Goal: Information Seeking & Learning: Learn about a topic

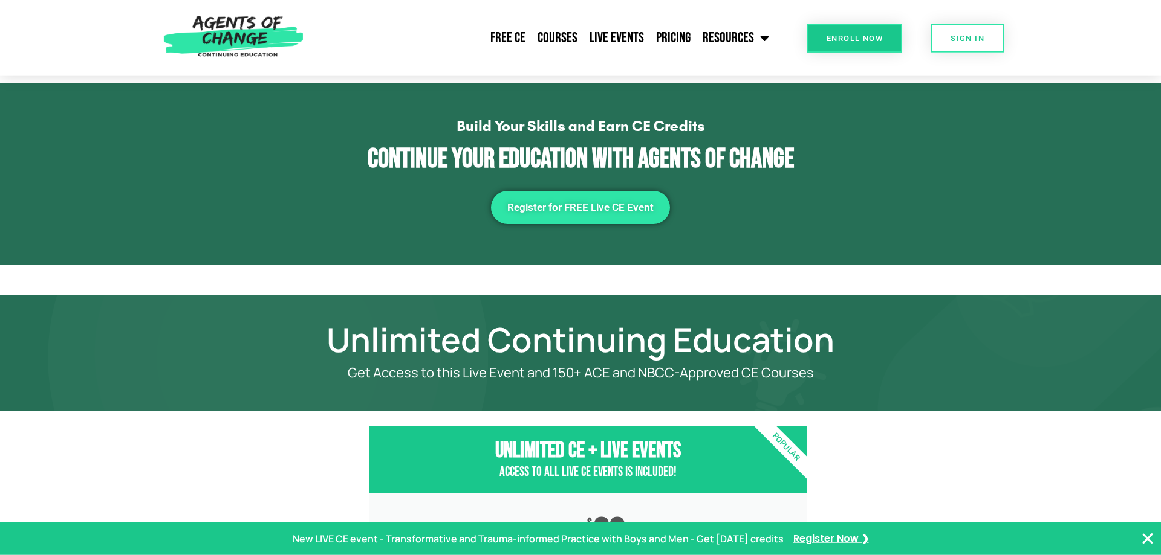
scroll to position [1586, 0]
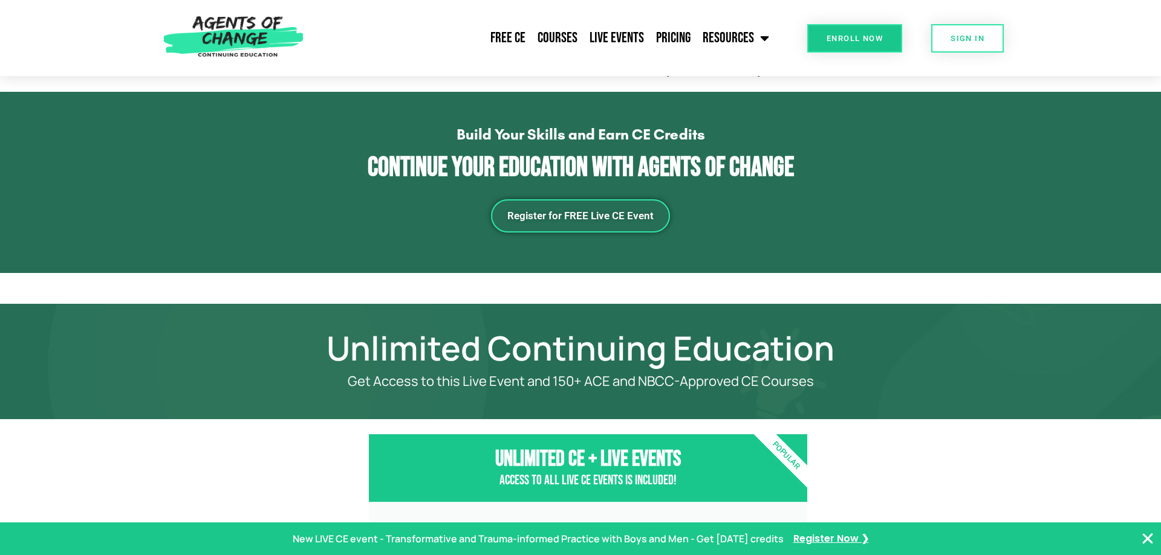
click at [578, 211] on span "Register for FREE Live CE Event" at bounding box center [580, 216] width 146 height 10
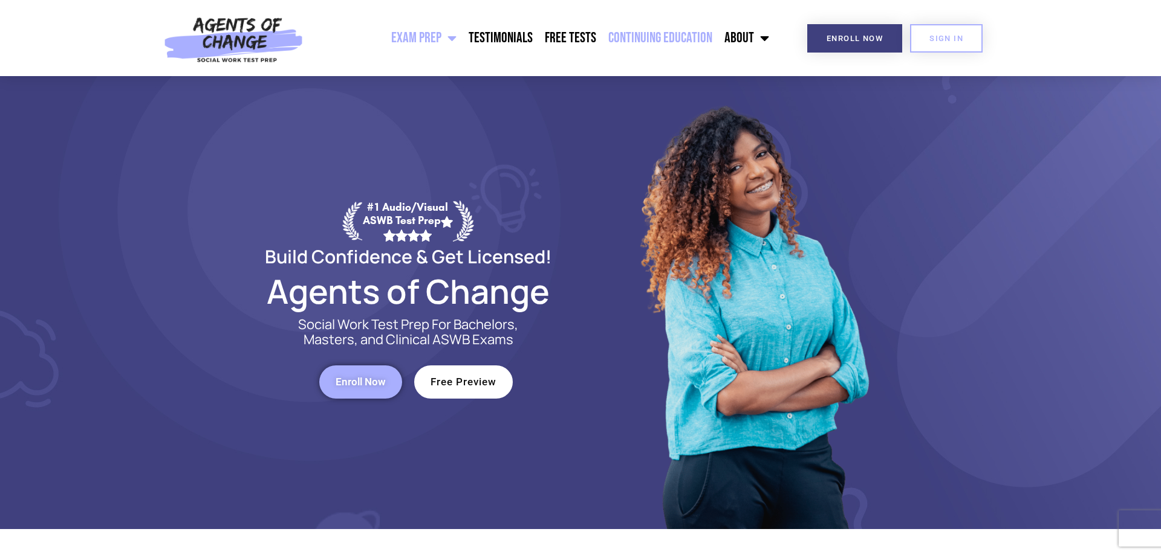
click at [662, 36] on link "Continuing Education" at bounding box center [660, 38] width 116 height 30
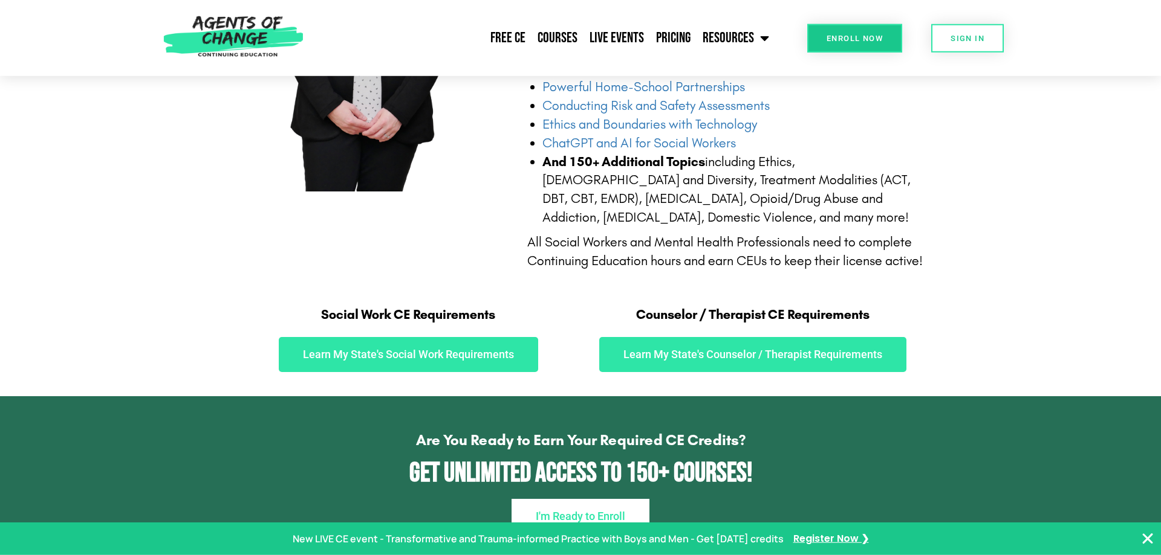
scroll to position [562, 0]
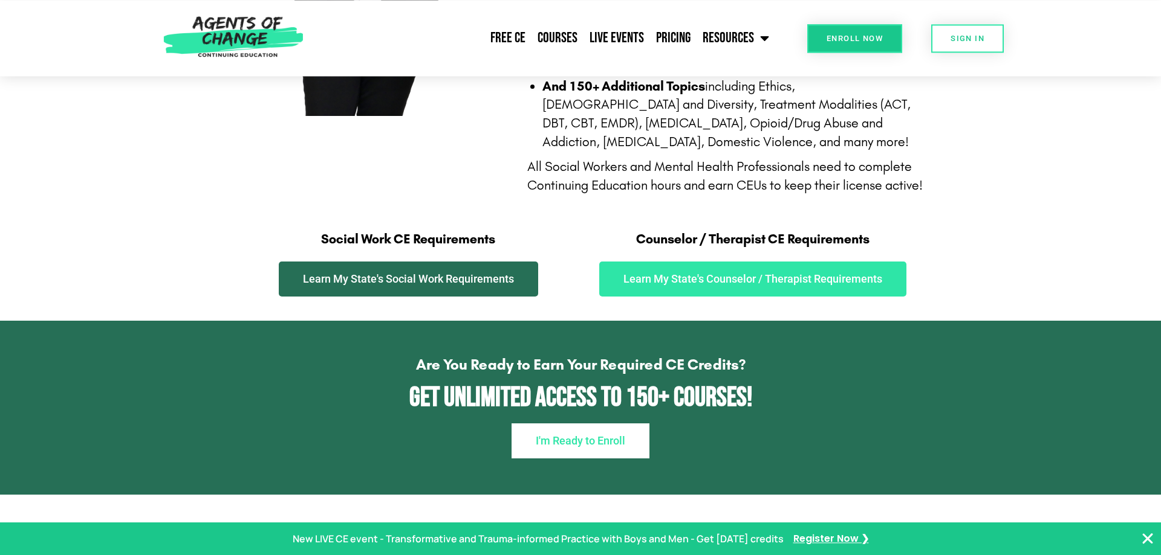
click at [413, 297] on link "Learn My State's Social Work Requirements" at bounding box center [408, 279] width 259 height 35
